Goal: Information Seeking & Learning: Learn about a topic

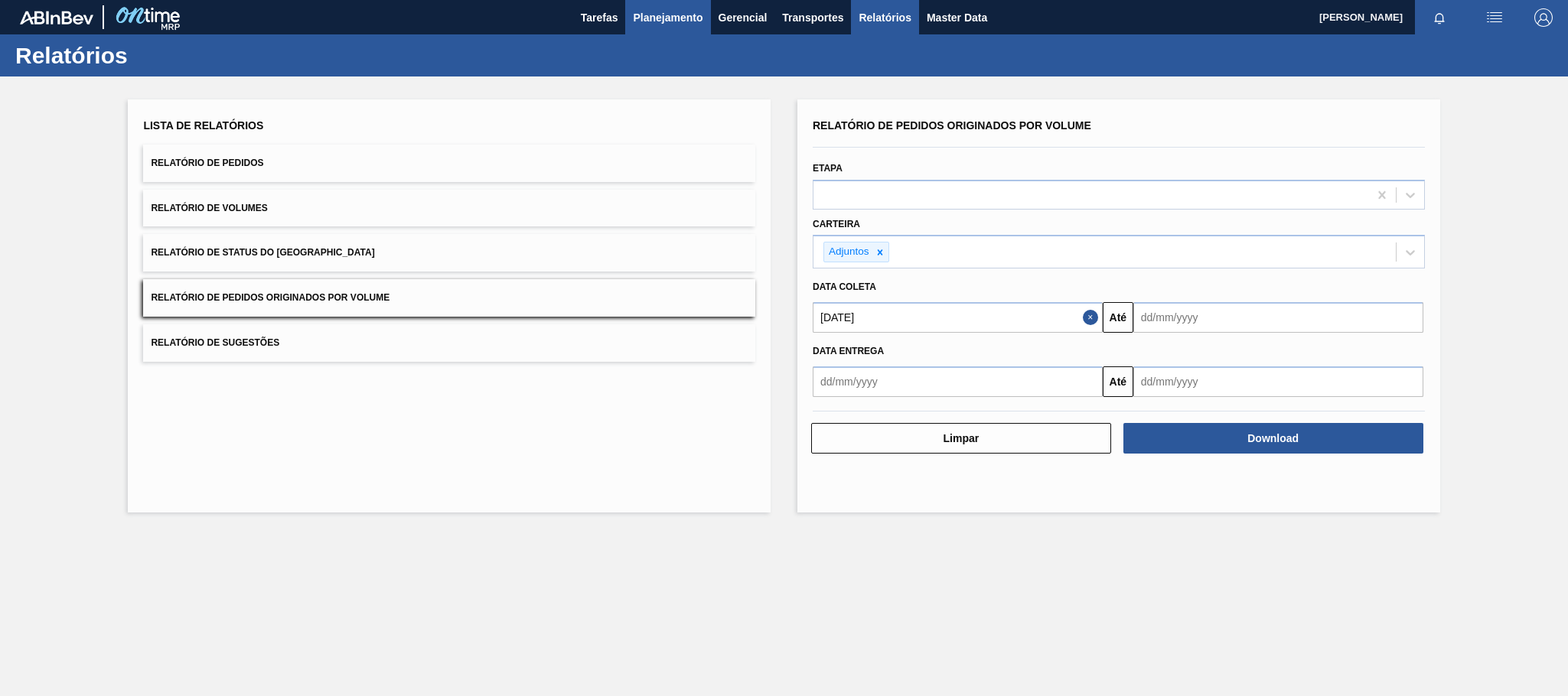
click at [659, 24] on span "Planejamento" at bounding box center [667, 17] width 70 height 18
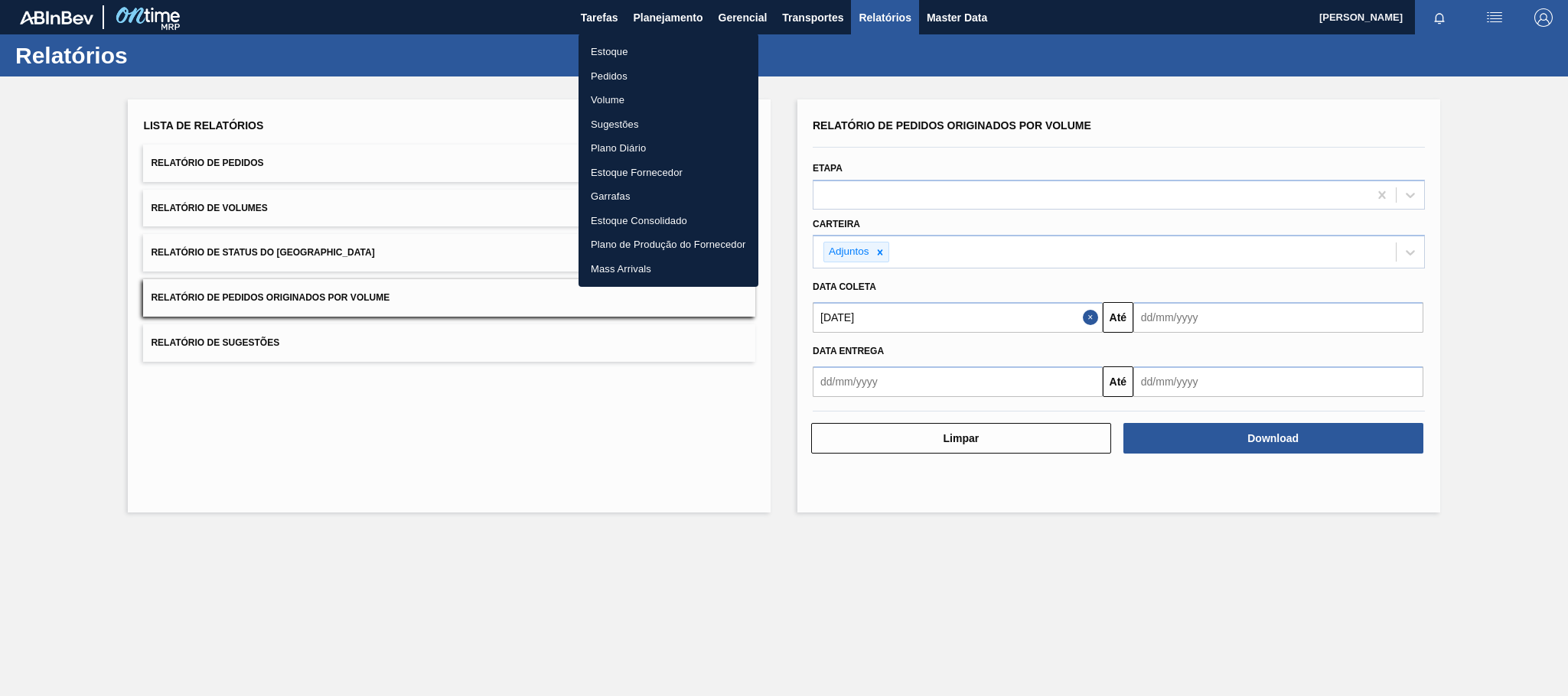
click at [611, 55] on li "Estoque" at bounding box center [668, 53] width 180 height 25
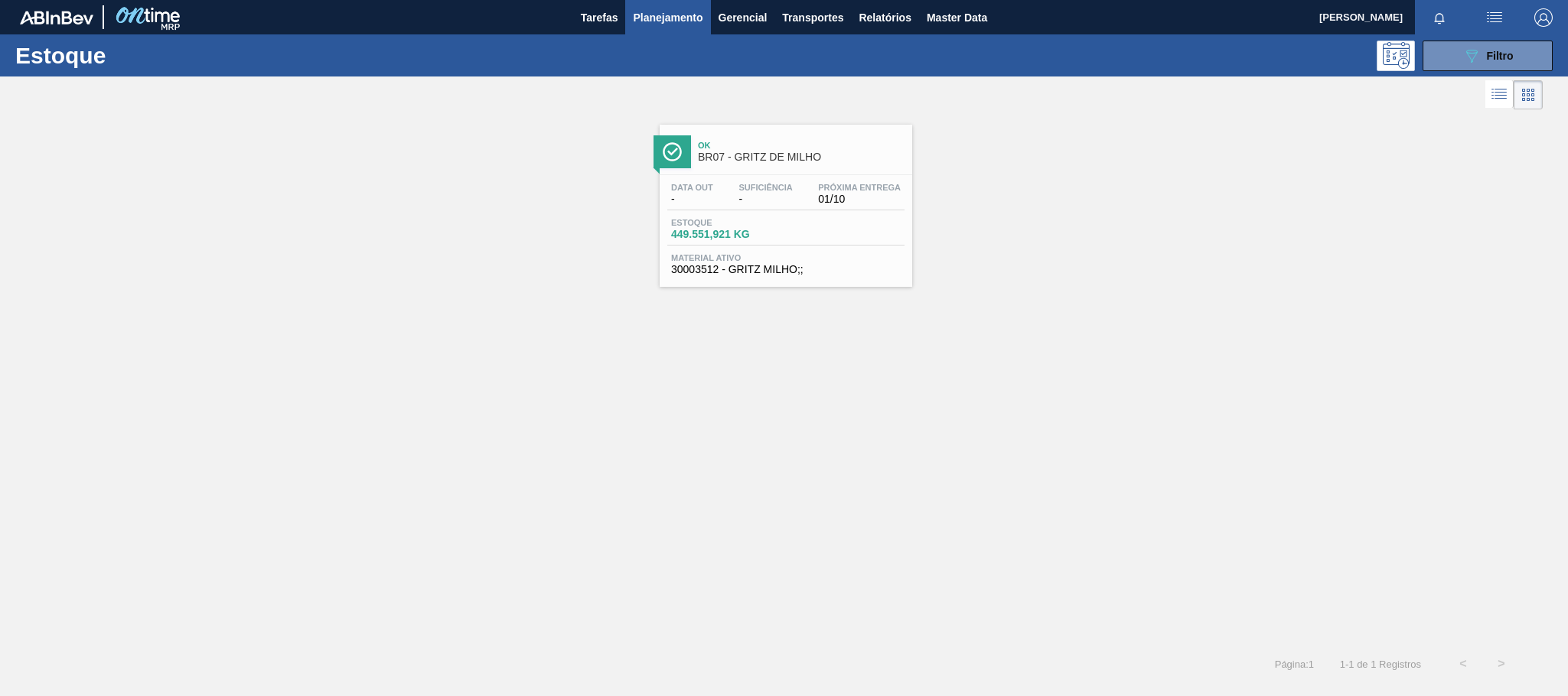
click at [801, 163] on span "BR07 - GRITZ DE MILHO" at bounding box center [801, 157] width 207 height 11
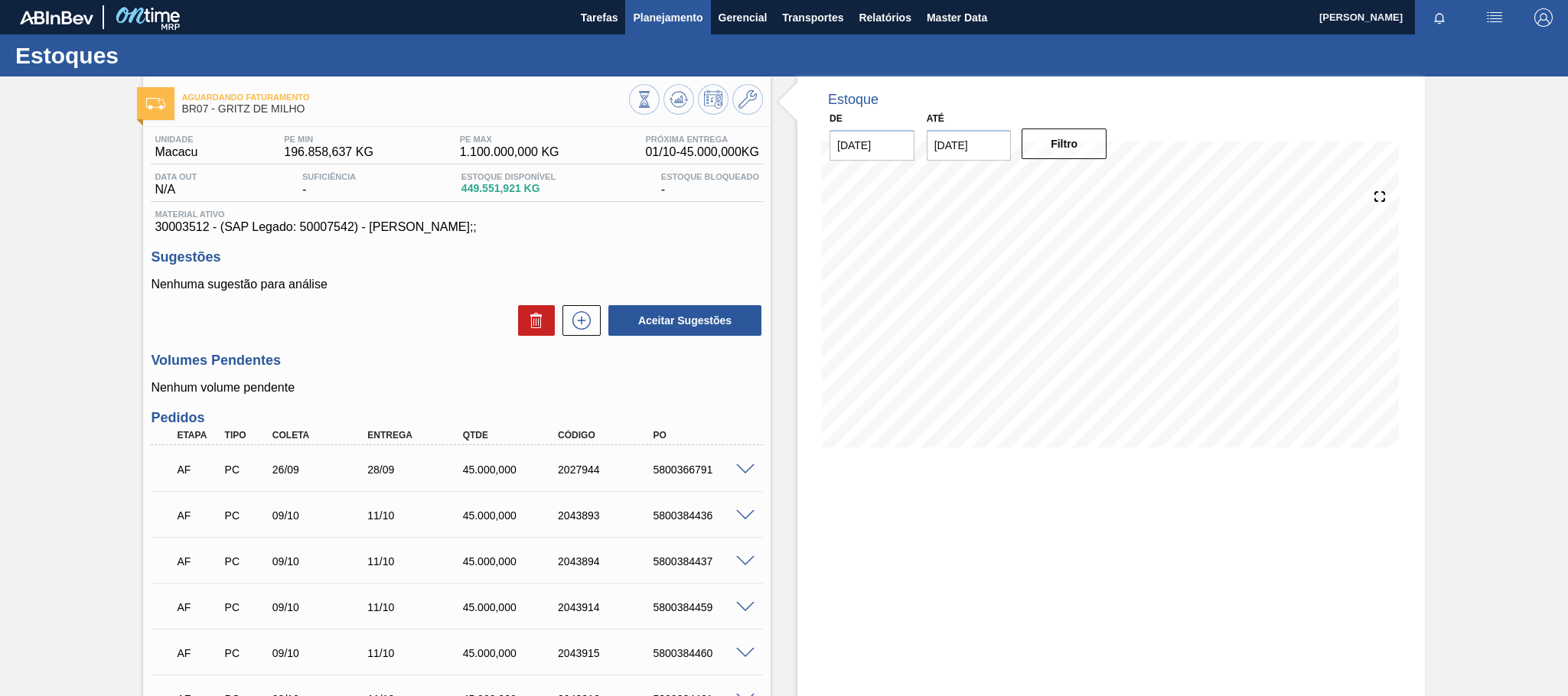
click at [670, 11] on span "Planejamento" at bounding box center [667, 17] width 70 height 18
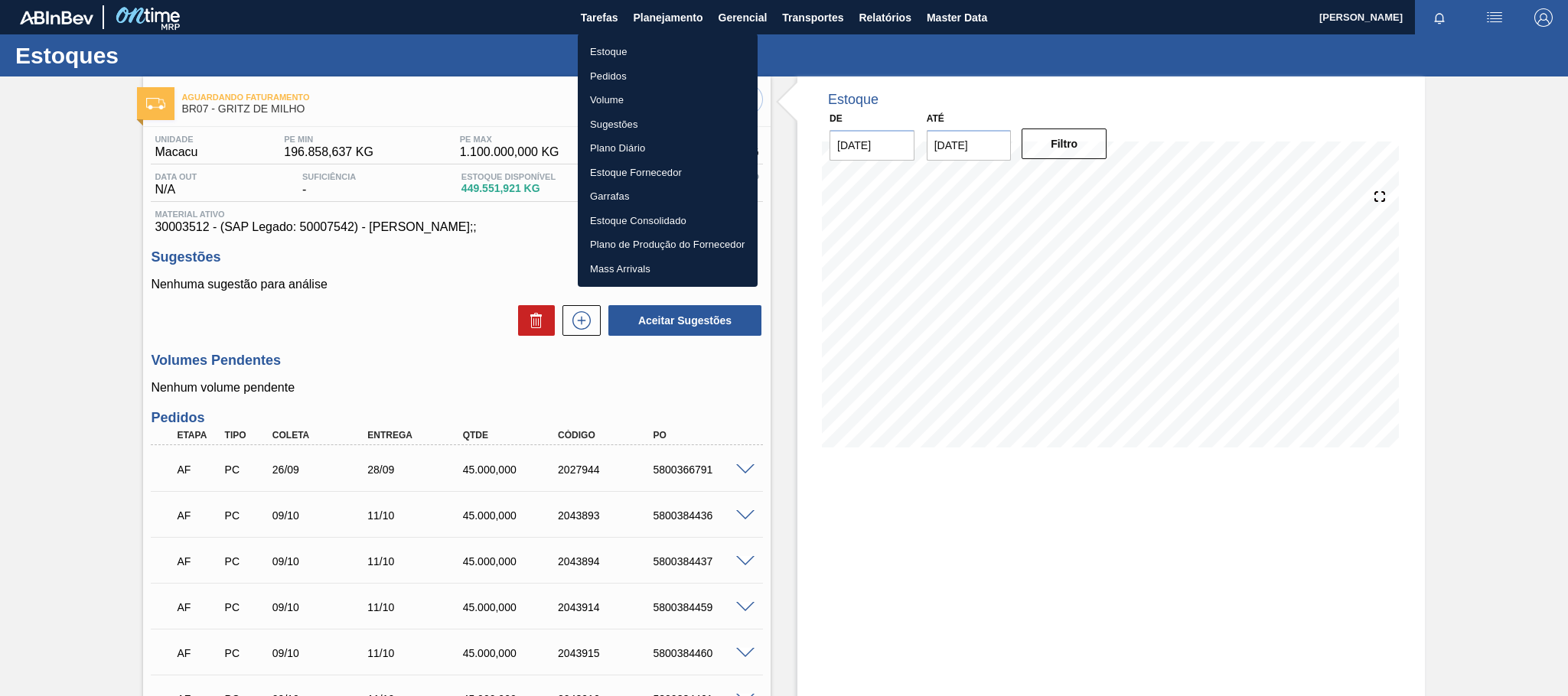
click at [1106, 23] on div at bounding box center [784, 348] width 1568 height 696
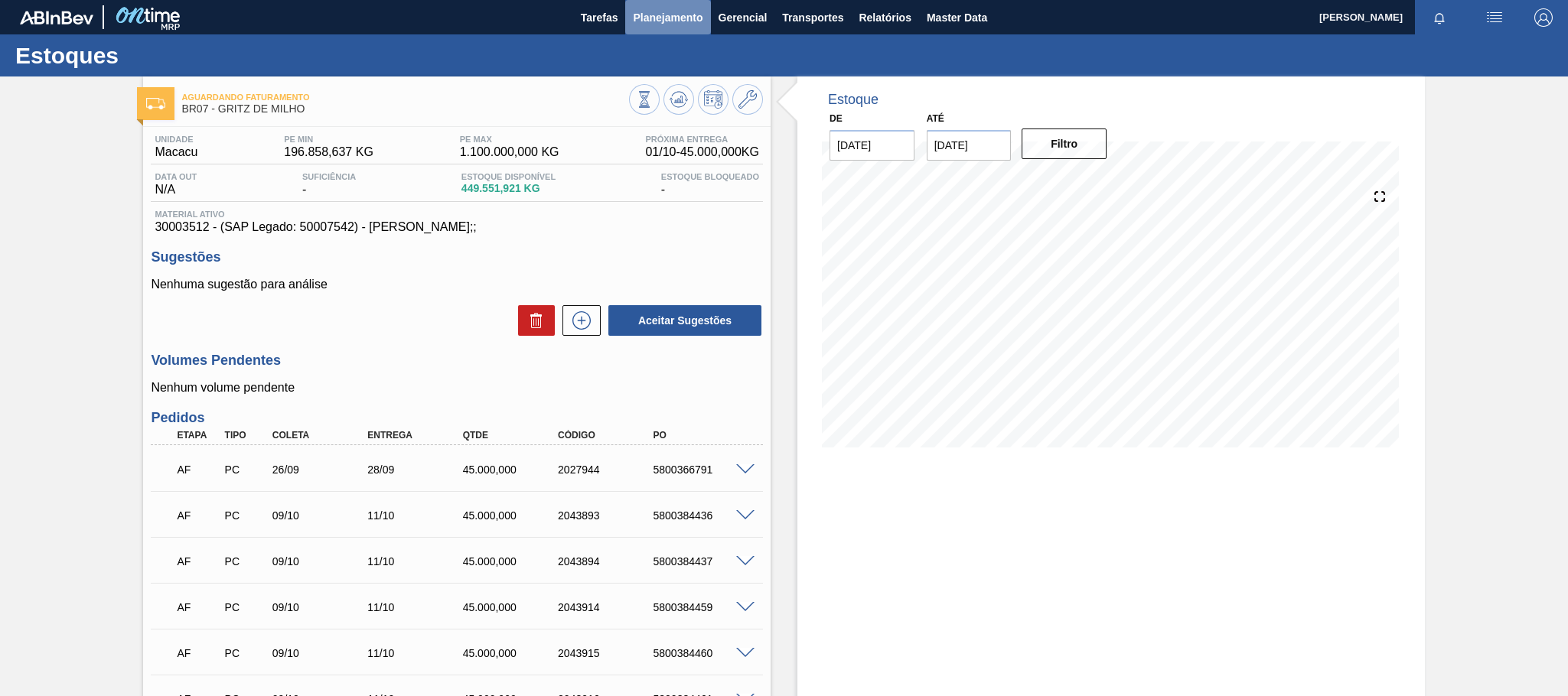
click at [696, 17] on span "Planejamento" at bounding box center [667, 17] width 70 height 18
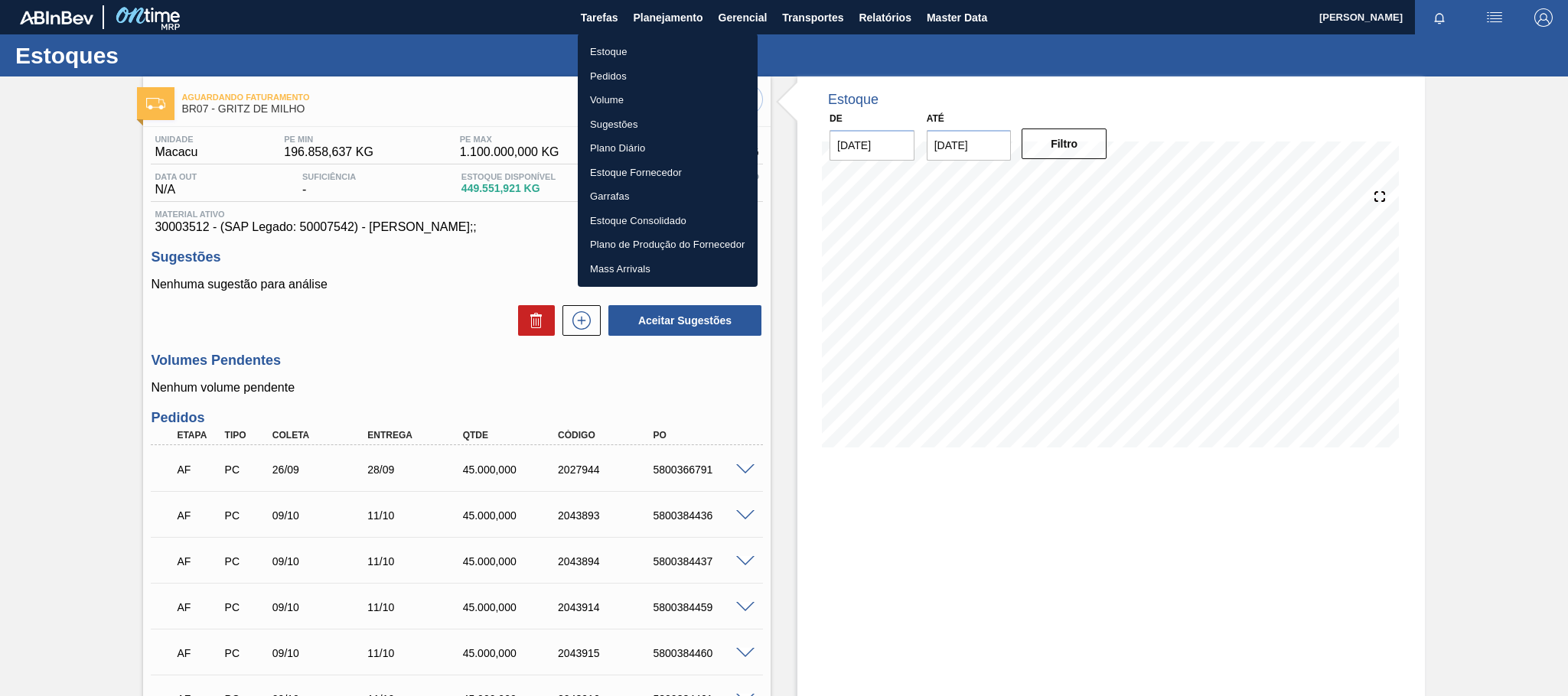
click at [627, 48] on li "Estoque" at bounding box center [667, 53] width 180 height 25
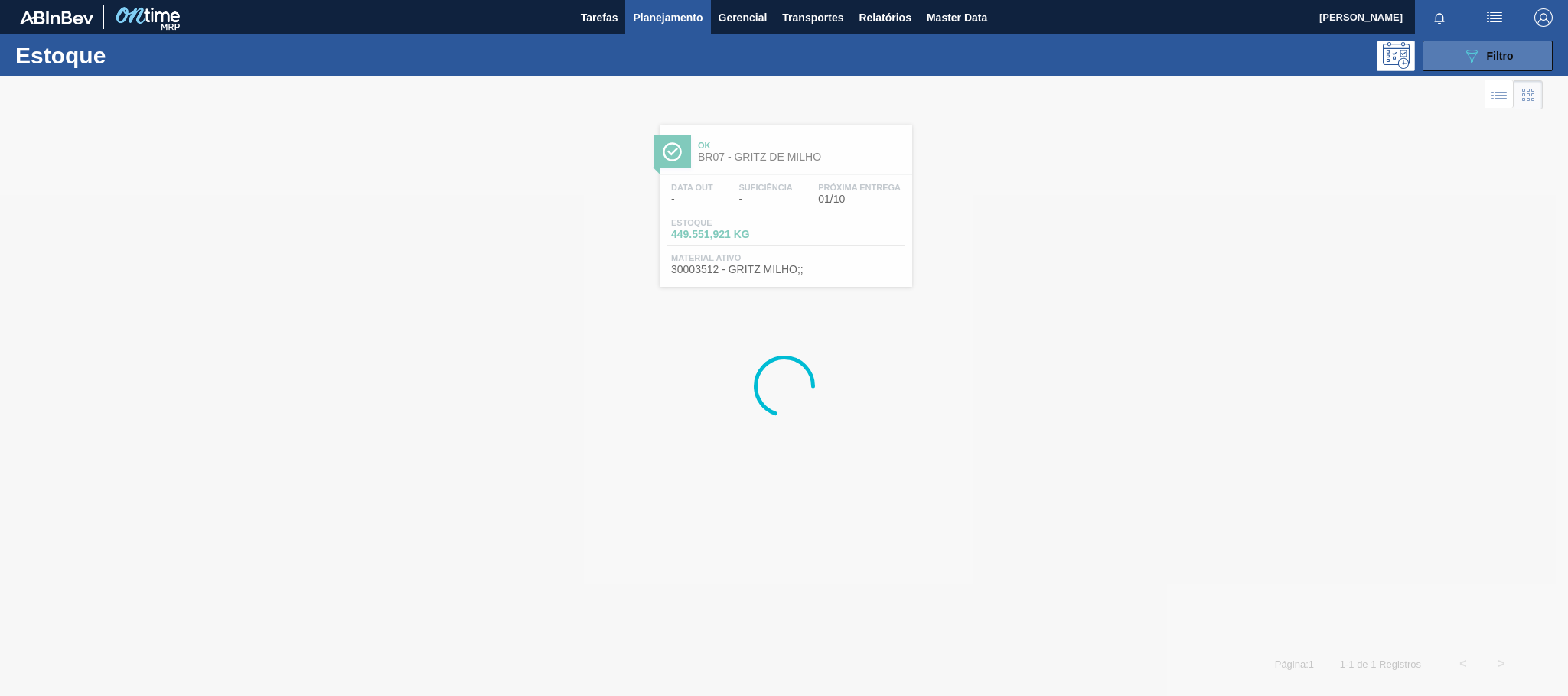
click at [1494, 42] on button "089F7B8B-B2A5-4AFE-B5C0-19BA573D28AC Filtro" at bounding box center [1488, 55] width 130 height 31
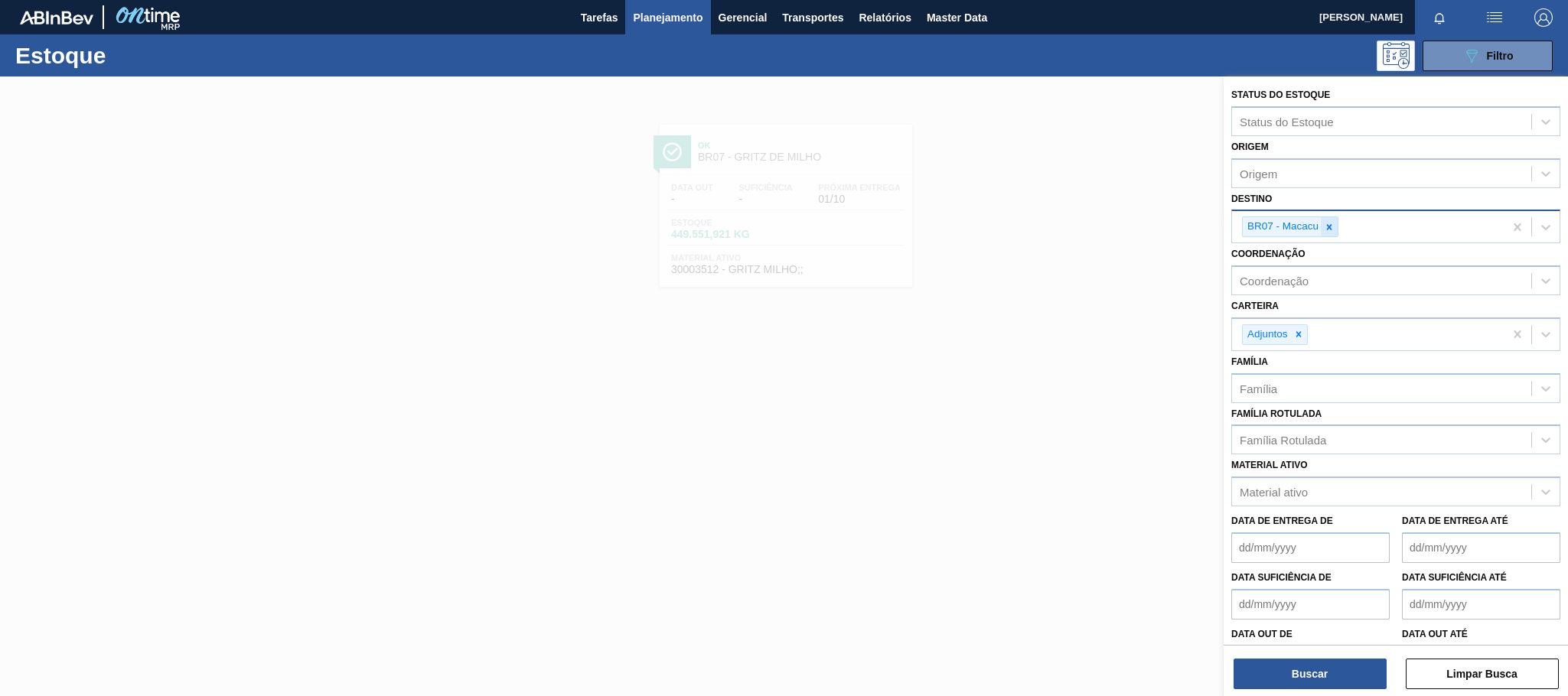
click at [1327, 223] on icon at bounding box center [1329, 227] width 11 height 11
click at [1302, 329] on icon at bounding box center [1298, 330] width 11 height 11
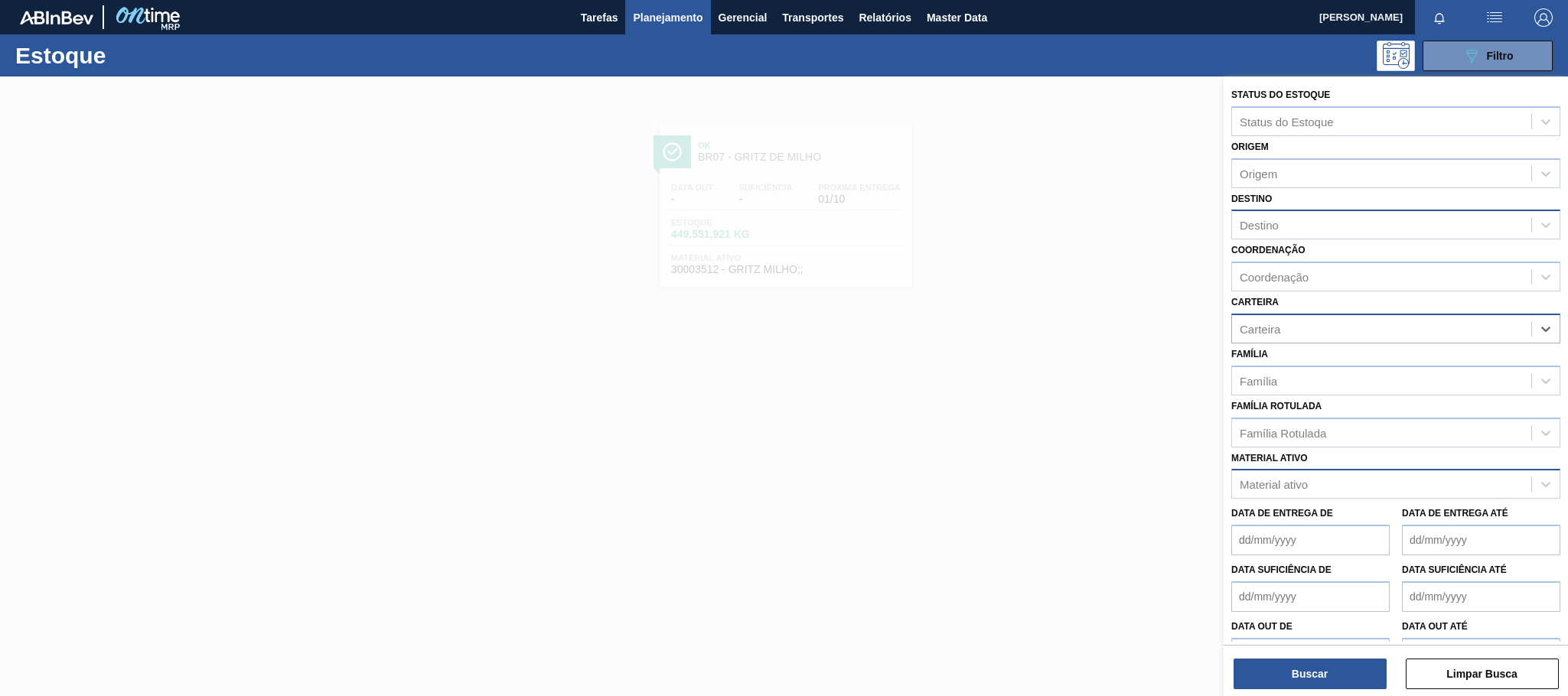
click at [1256, 481] on div "Material ativo" at bounding box center [1274, 485] width 68 height 13
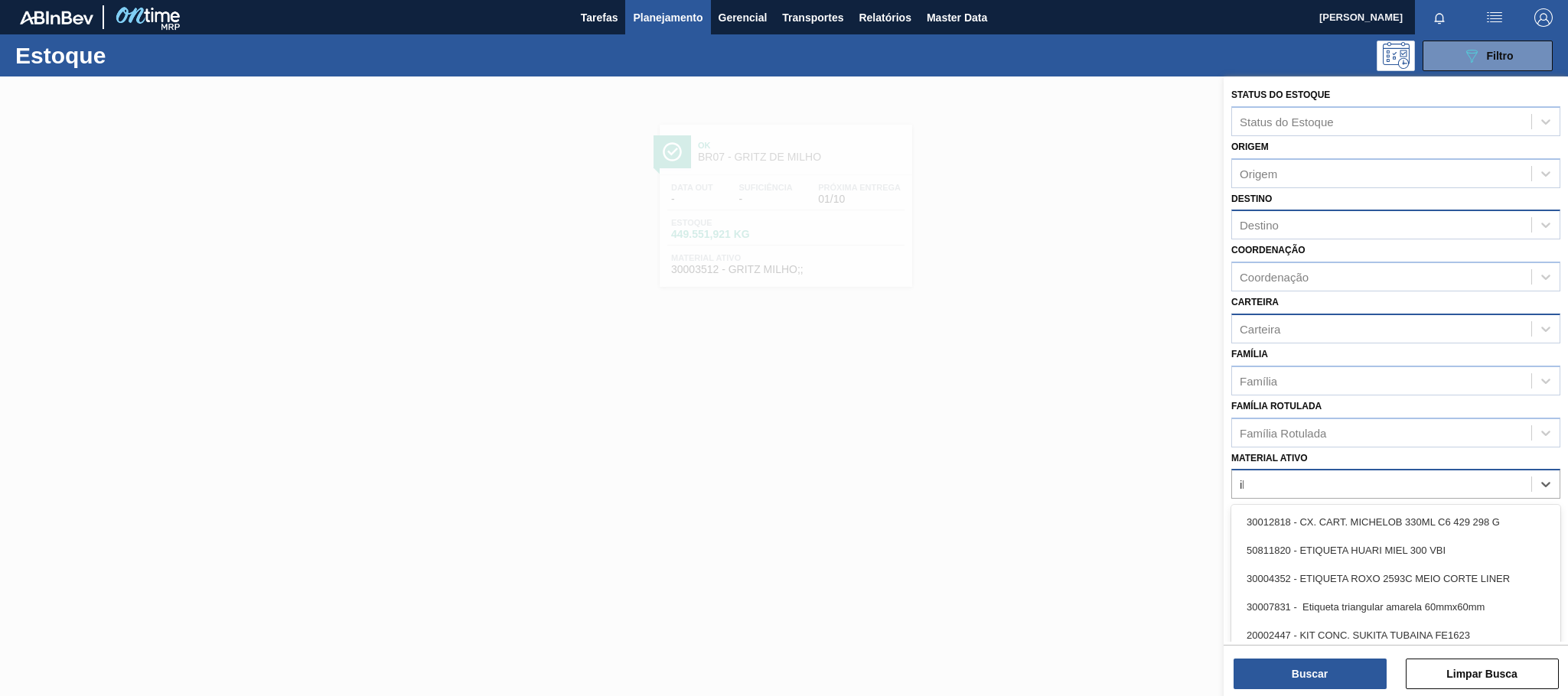
type ativo "ibc"
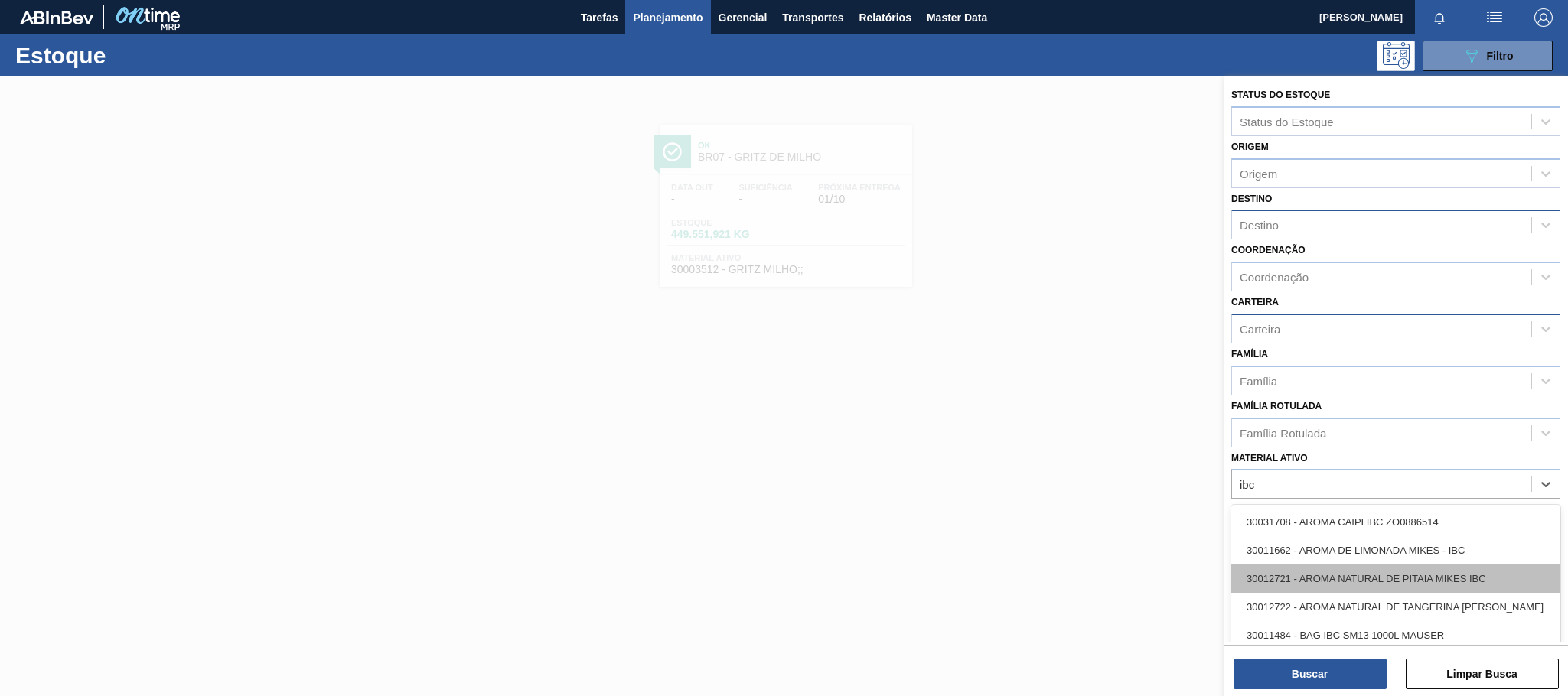
scroll to position [95, 0]
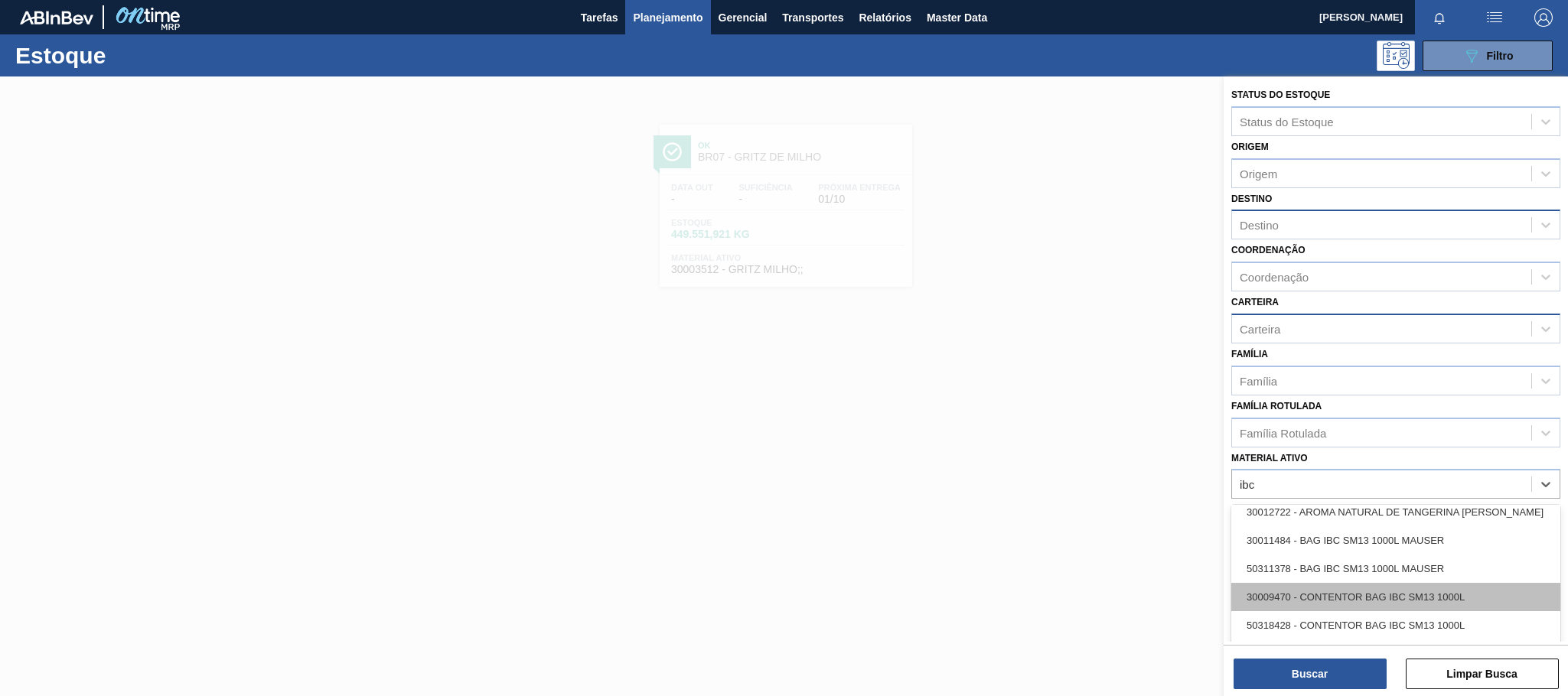
click at [1385, 602] on div "30009470 - CONTENTOR BAG IBC SM13 1000L" at bounding box center [1396, 598] width 329 height 29
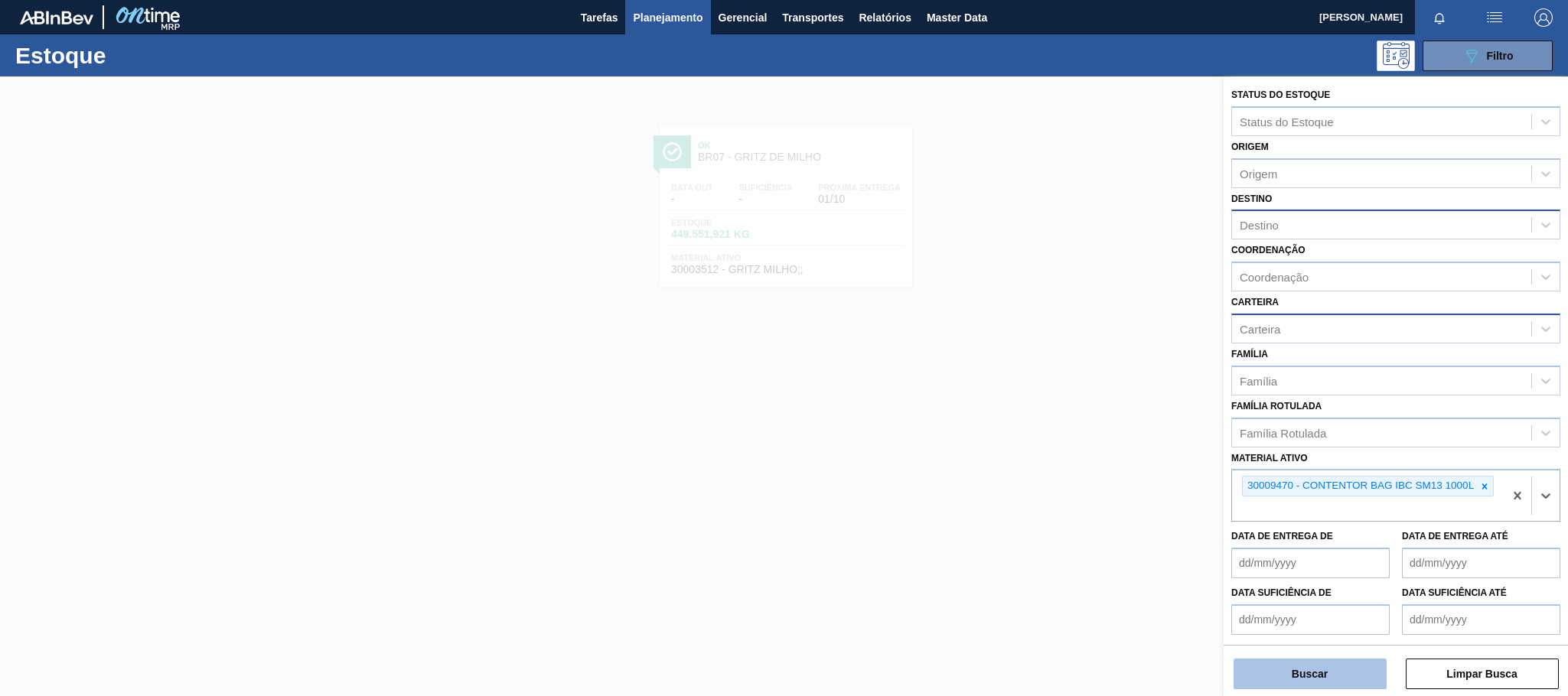
click at [1327, 685] on button "Buscar" at bounding box center [1310, 674] width 153 height 31
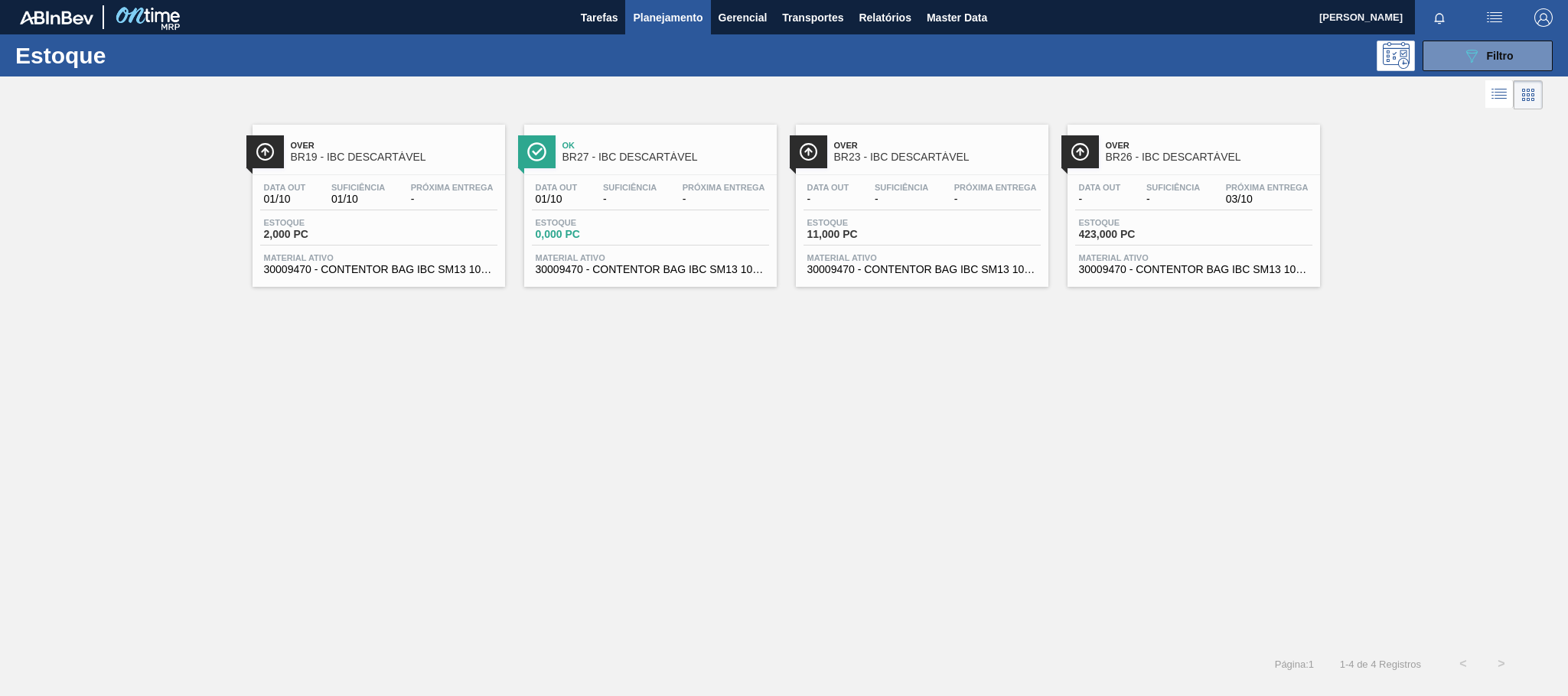
click at [1183, 136] on div "Over BR26 - IBC DESCARTÁVEL" at bounding box center [1209, 152] width 207 height 34
